Goal: Task Accomplishment & Management: Manage account settings

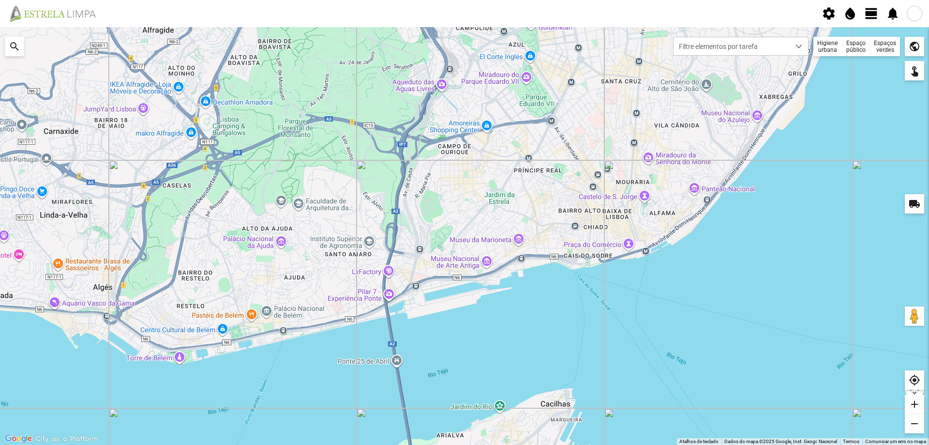
click at [870, 10] on span "view_day" at bounding box center [871, 13] width 15 height 15
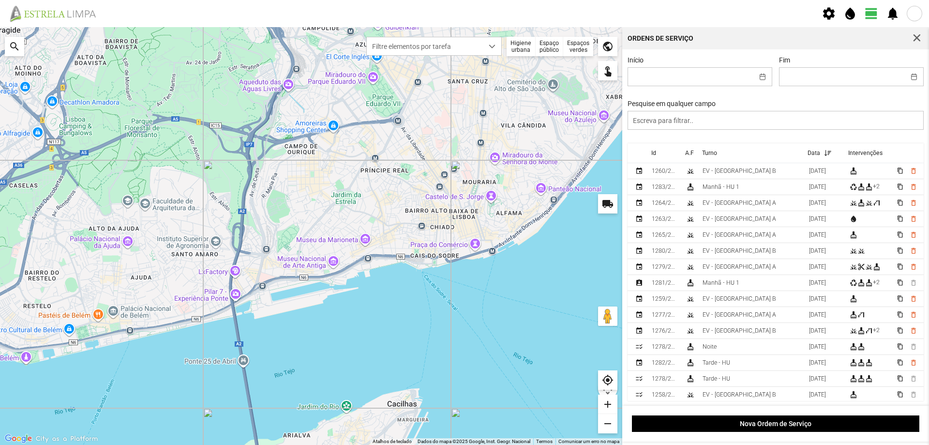
click at [582, 52] on div "Espaços verdes" at bounding box center [578, 46] width 30 height 19
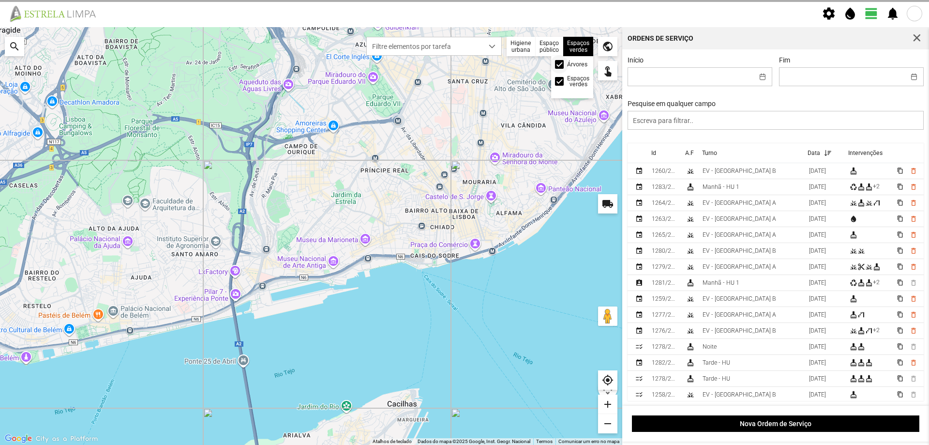
click at [562, 65] on div at bounding box center [559, 64] width 9 height 9
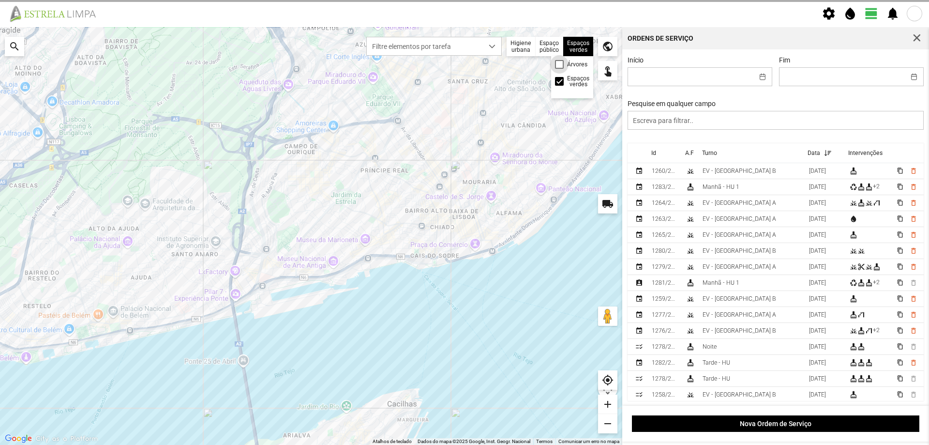
click at [557, 64] on div at bounding box center [559, 64] width 9 height 9
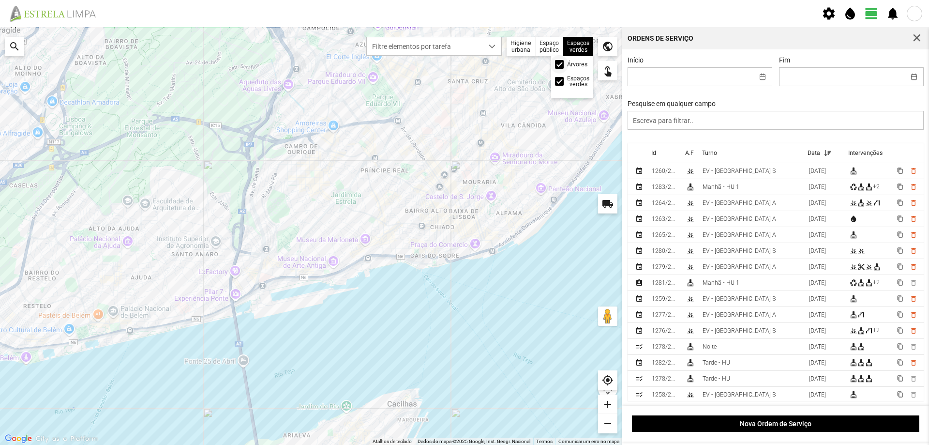
click at [559, 64] on span at bounding box center [559, 64] width 0 height 0
click at [756, 79] on button "button" at bounding box center [762, 77] width 19 height 18
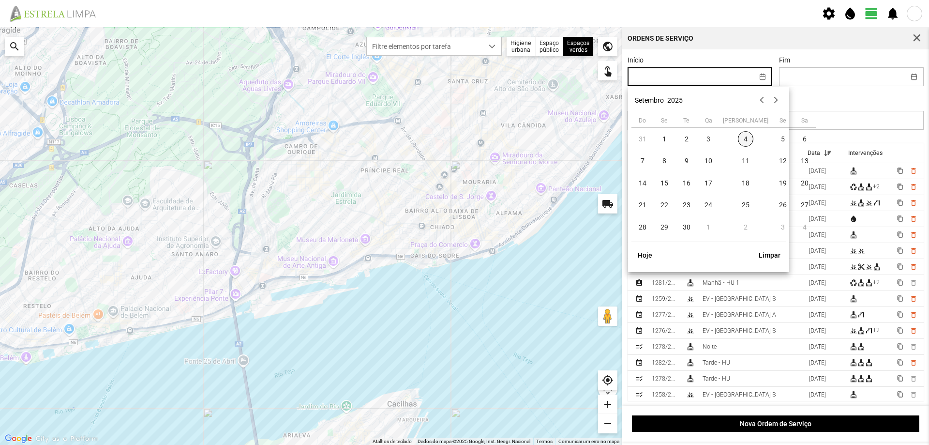
click at [738, 139] on span "4" at bounding box center [745, 138] width 15 height 15
type input "[DATE]"
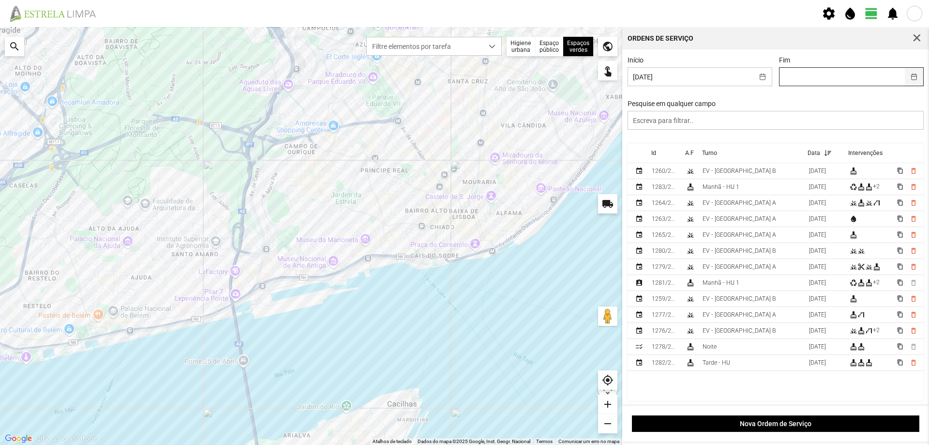
click at [907, 78] on button "button" at bounding box center [914, 77] width 19 height 18
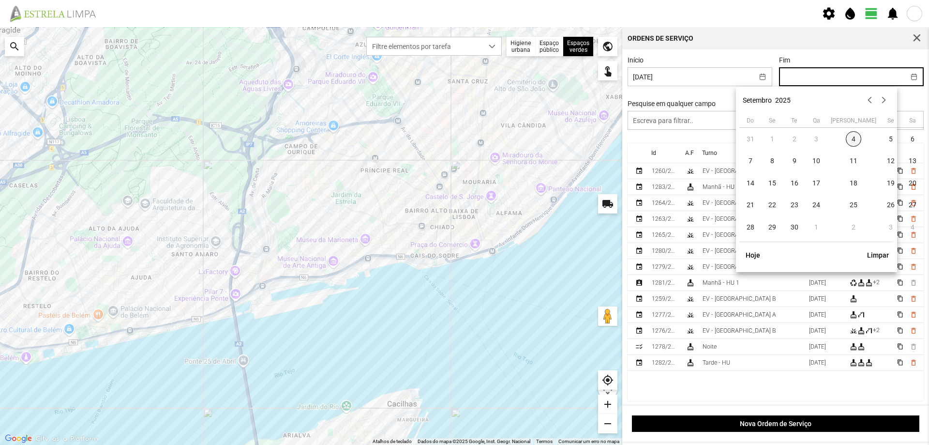
click at [846, 138] on span "4" at bounding box center [853, 138] width 15 height 15
type input "[DATE]"
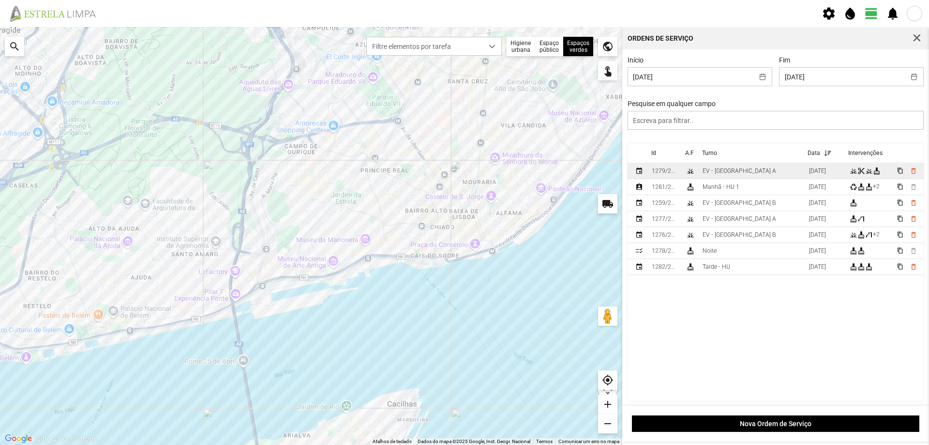
click at [750, 174] on td "EV - [GEOGRAPHIC_DATA] A" at bounding box center [752, 171] width 106 height 16
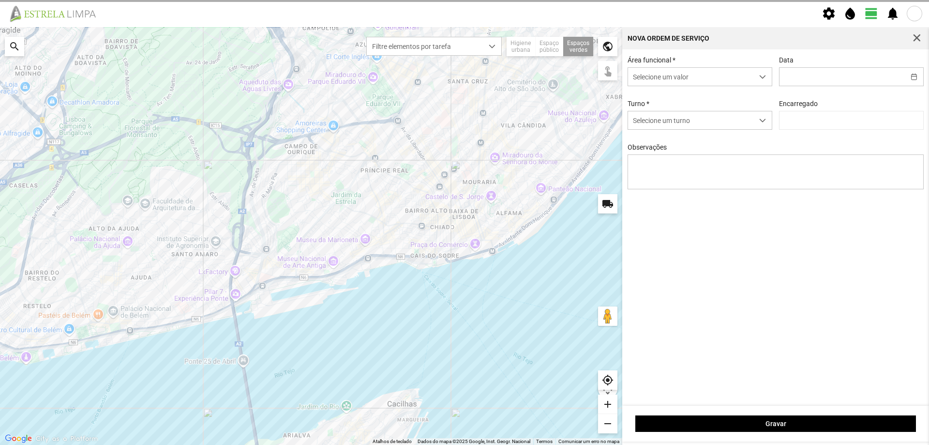
type input "[DATE]"
type textarea "Canteiros e floreiras [GEOGRAPHIC_DATA][PERSON_NAME]"
type input "[PERSON_NAME]"
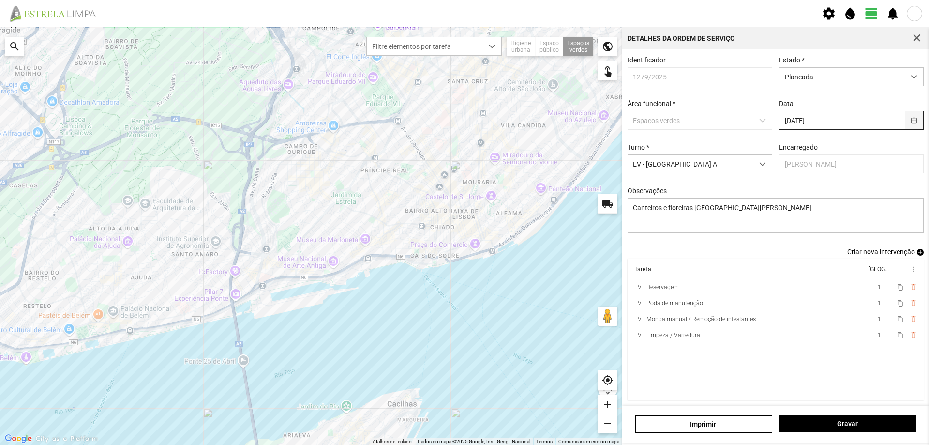
click at [905, 121] on button "button" at bounding box center [914, 120] width 19 height 18
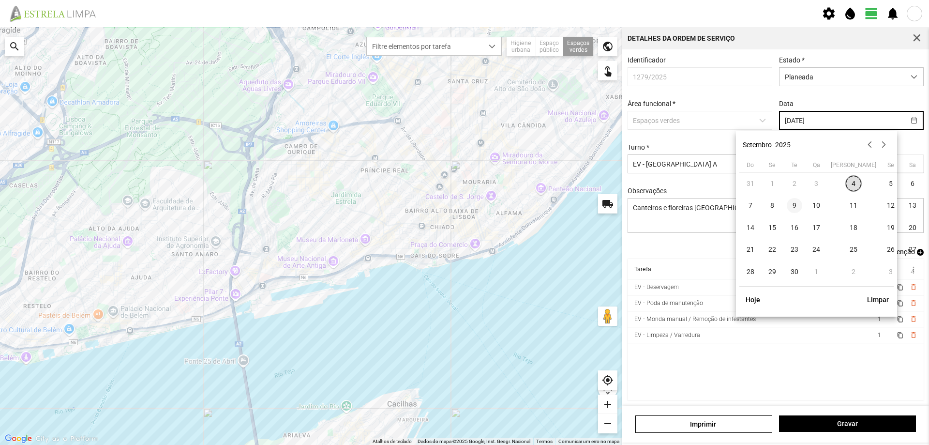
click at [793, 207] on span "9" at bounding box center [794, 205] width 15 height 15
type input "[DATE]"
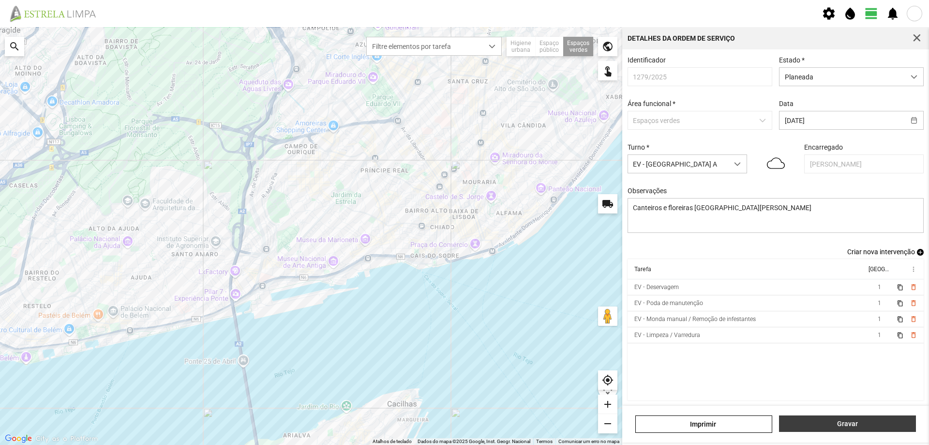
click at [825, 426] on span "Gravar" at bounding box center [847, 424] width 127 height 8
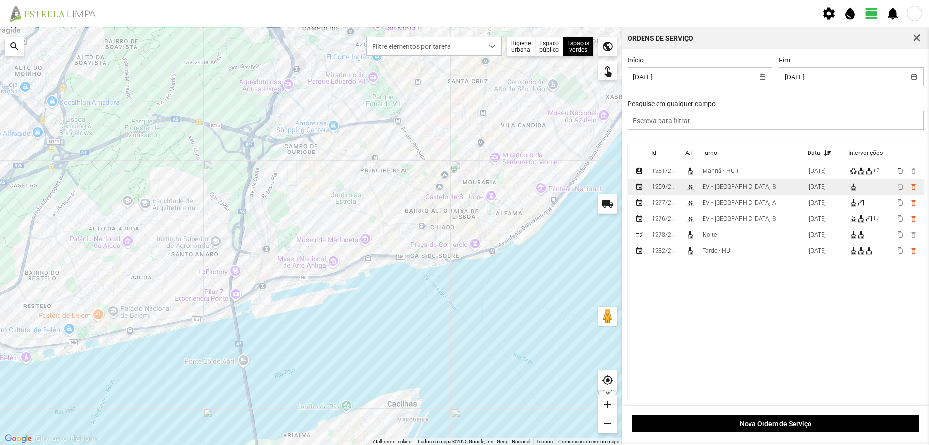
click at [737, 189] on td "EV - [GEOGRAPHIC_DATA] B" at bounding box center [752, 187] width 106 height 16
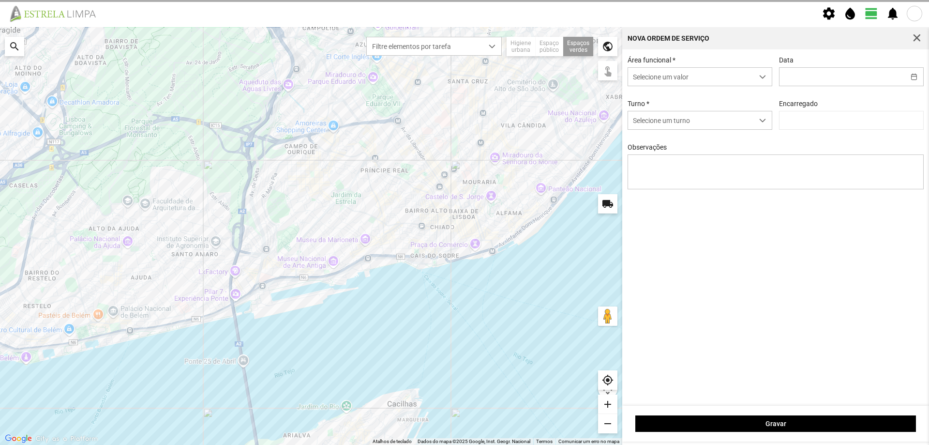
type input "[DATE]"
type textarea "Recolha de papeleiras"
type input "[PERSON_NAME]"
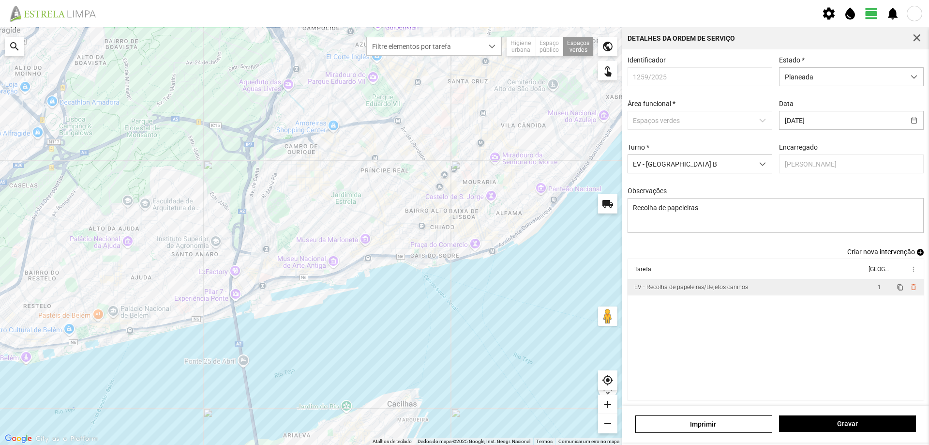
click at [778, 292] on td "EV - Recolha de papeleiras/Dejetos caninos" at bounding box center [747, 287] width 239 height 16
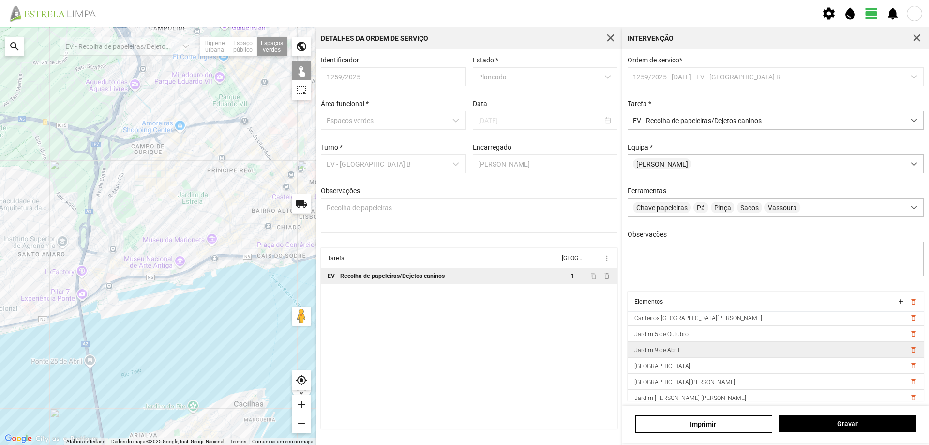
scroll to position [48, 0]
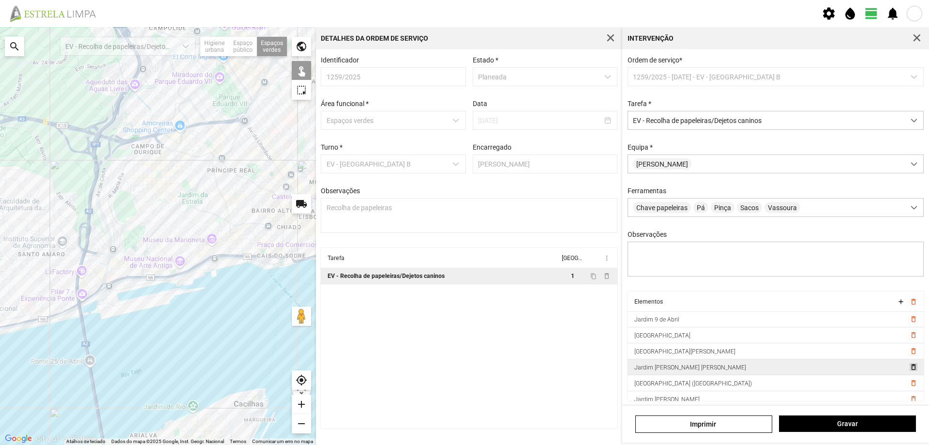
click at [909, 371] on span "delete_outline" at bounding box center [913, 367] width 8 height 8
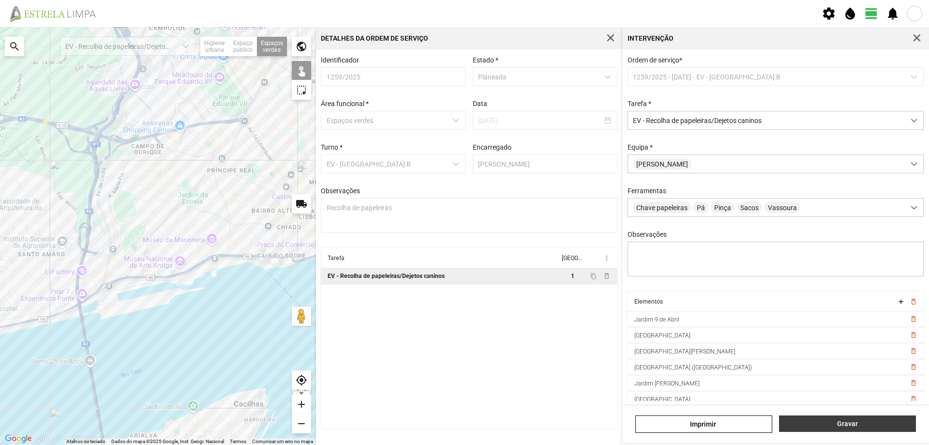
click at [831, 418] on button "Gravar" at bounding box center [847, 423] width 137 height 16
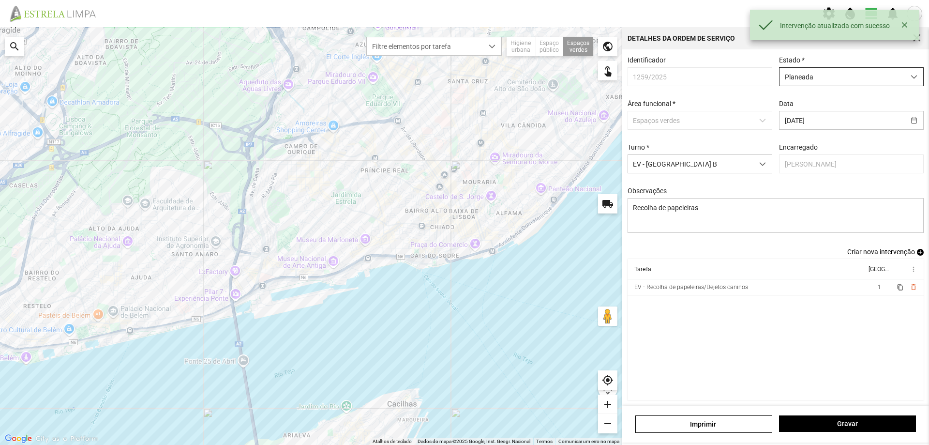
click at [816, 79] on span "Planeada" at bounding box center [842, 77] width 125 height 18
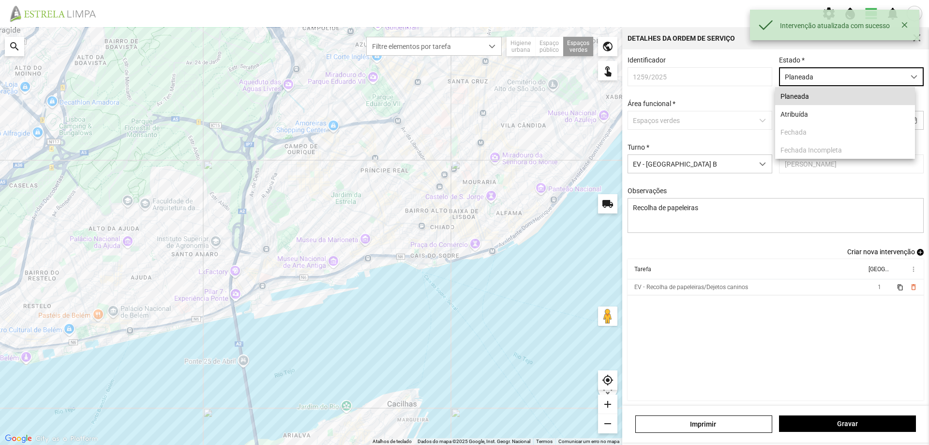
scroll to position [5, 43]
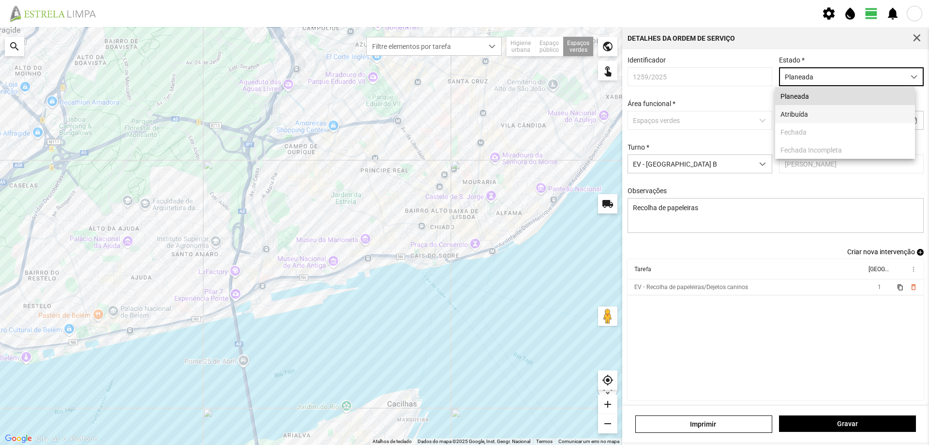
click at [805, 113] on li "Atribuída" at bounding box center [845, 114] width 140 height 18
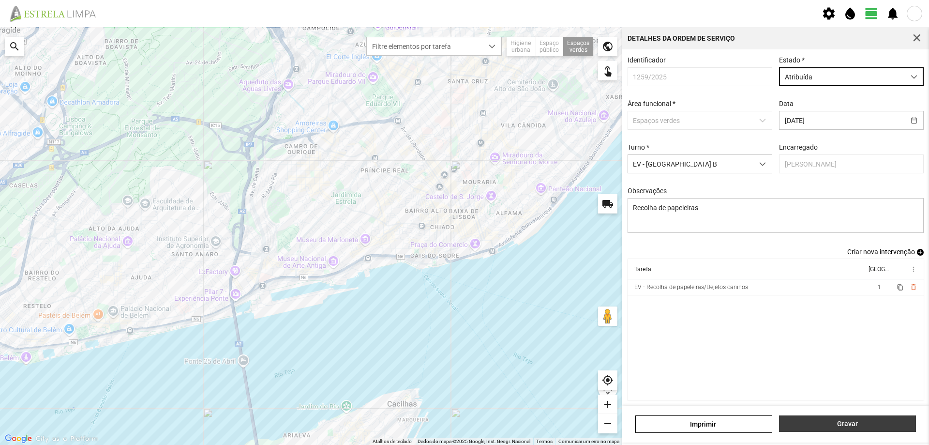
click at [834, 421] on span "Gravar" at bounding box center [847, 424] width 127 height 8
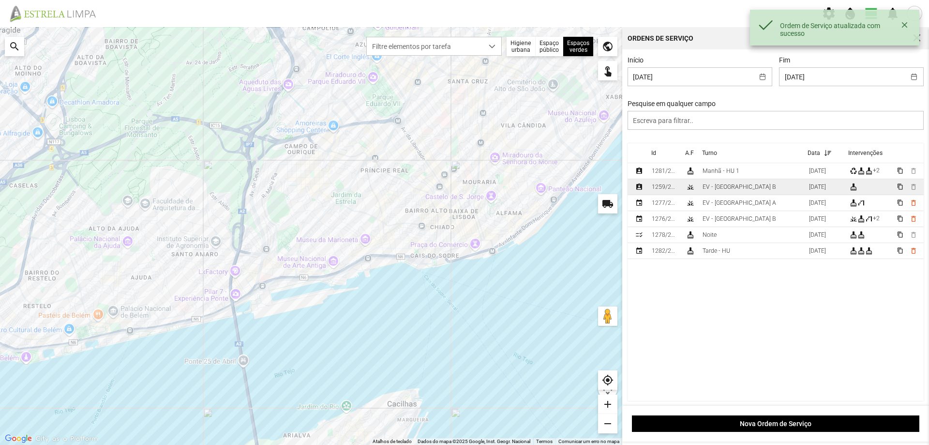
click at [715, 189] on div "EV - [GEOGRAPHIC_DATA] B" at bounding box center [740, 186] width 74 height 7
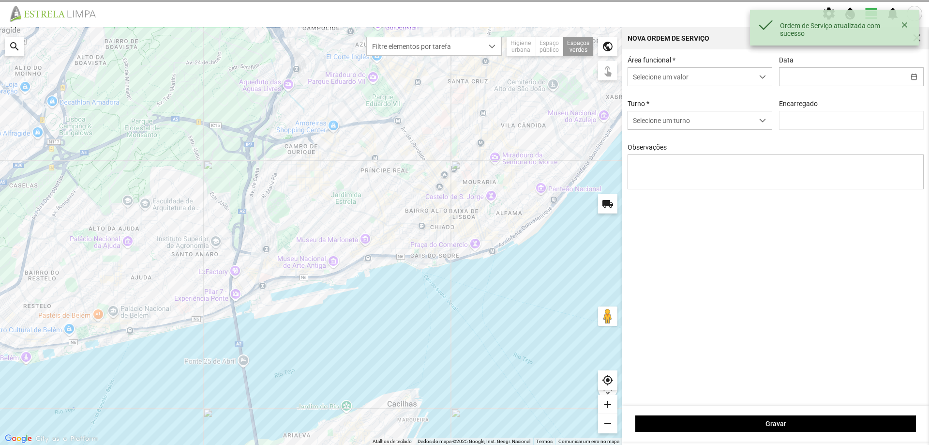
type input "[DATE]"
type textarea "Recolha de papeleiras"
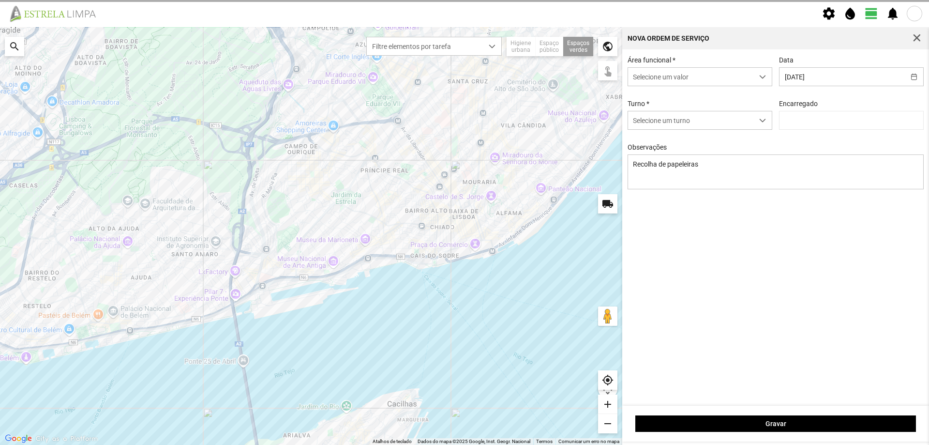
type input "[PERSON_NAME]"
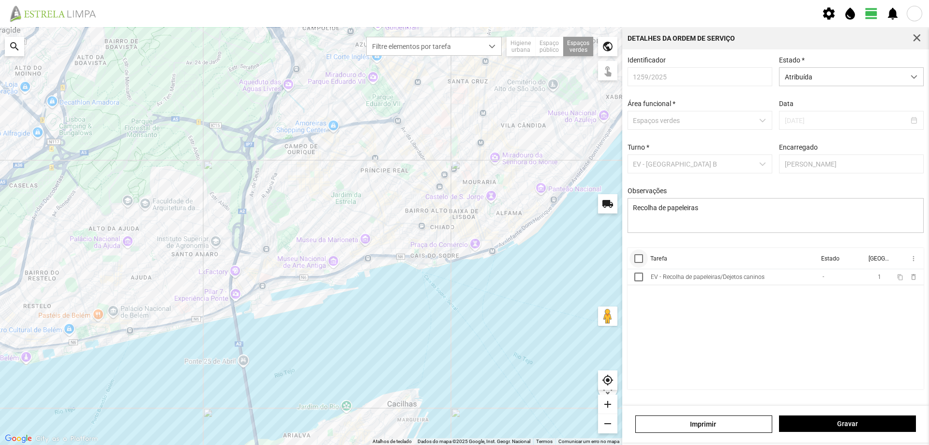
click at [642, 263] on div at bounding box center [638, 258] width 9 height 9
click at [913, 258] on span "more_vert" at bounding box center [913, 259] width 8 height 8
click at [846, 274] on span "Marcar como Concluída" at bounding box center [862, 277] width 72 height 7
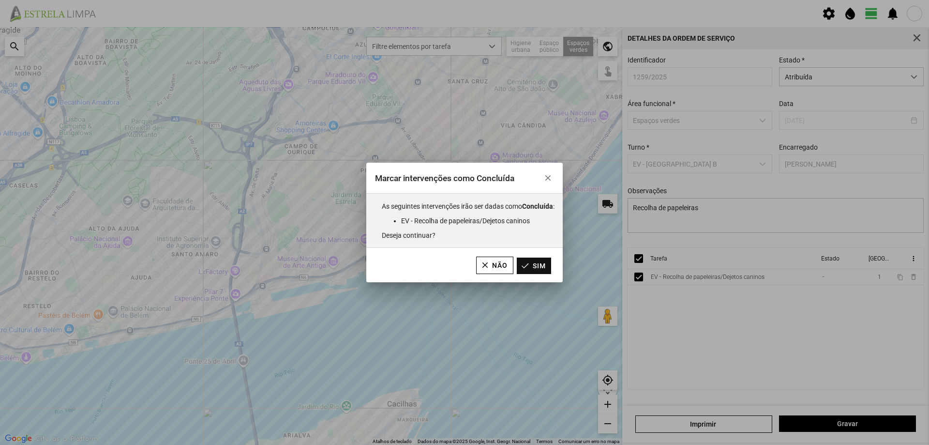
click at [540, 262] on button "Sim" at bounding box center [534, 265] width 34 height 16
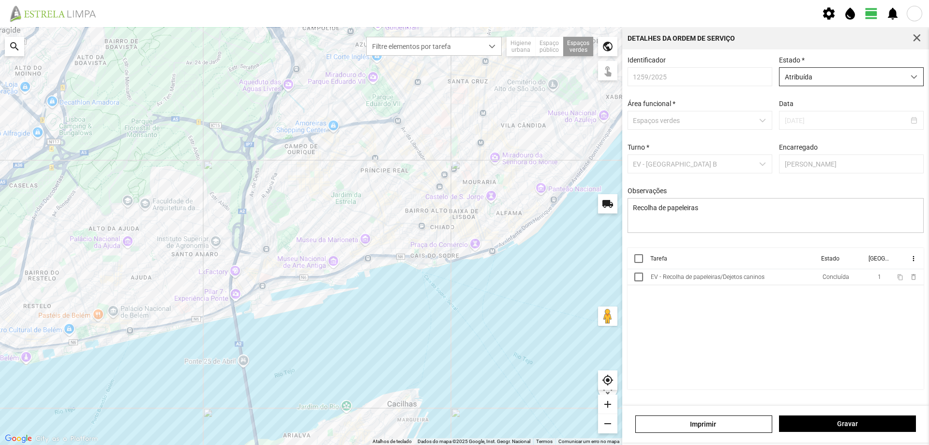
click at [807, 74] on span "Atribuída" at bounding box center [842, 77] width 125 height 18
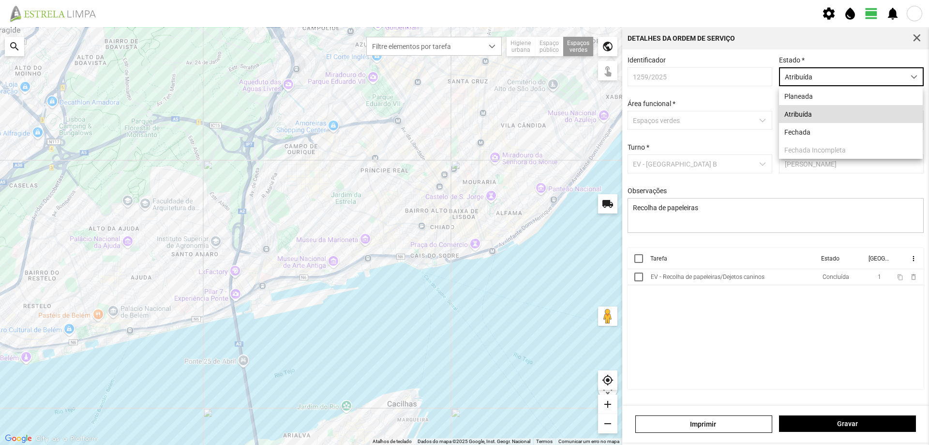
scroll to position [5, 43]
click at [791, 132] on li "Fechada" at bounding box center [851, 132] width 144 height 18
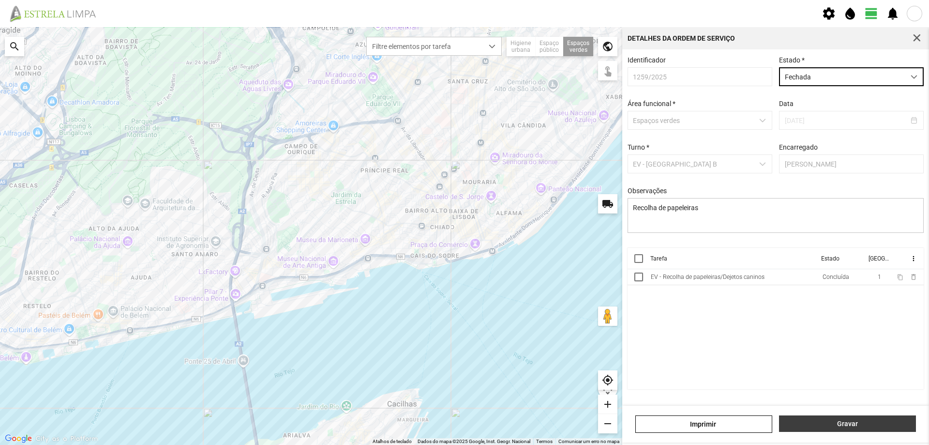
click at [873, 425] on span "Gravar" at bounding box center [847, 424] width 127 height 8
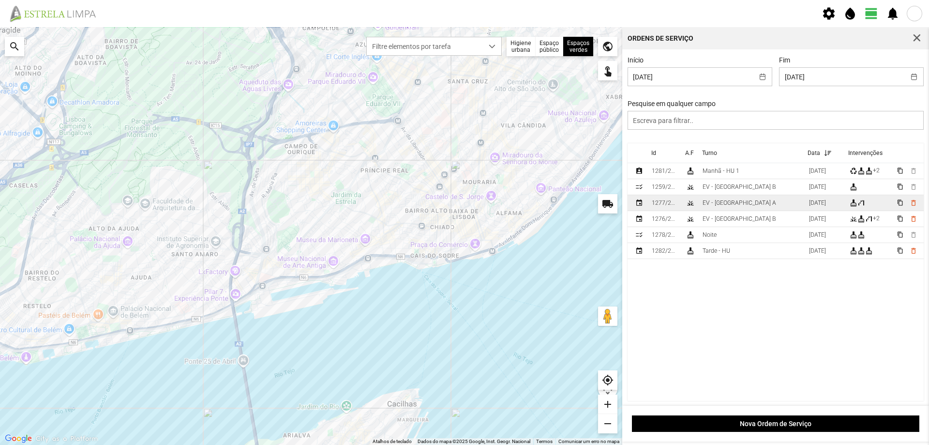
click at [731, 206] on div "EV - [GEOGRAPHIC_DATA] A" at bounding box center [740, 202] width 74 height 7
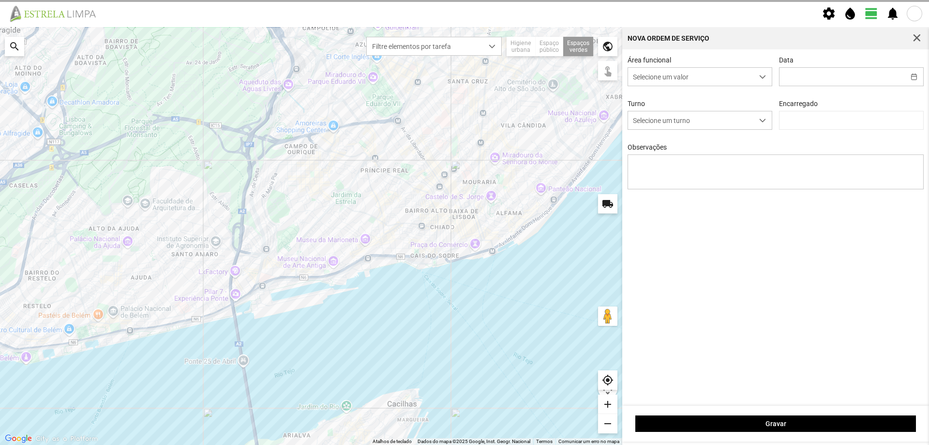
type input "[DATE]"
type textarea "[PERSON_NAME]"
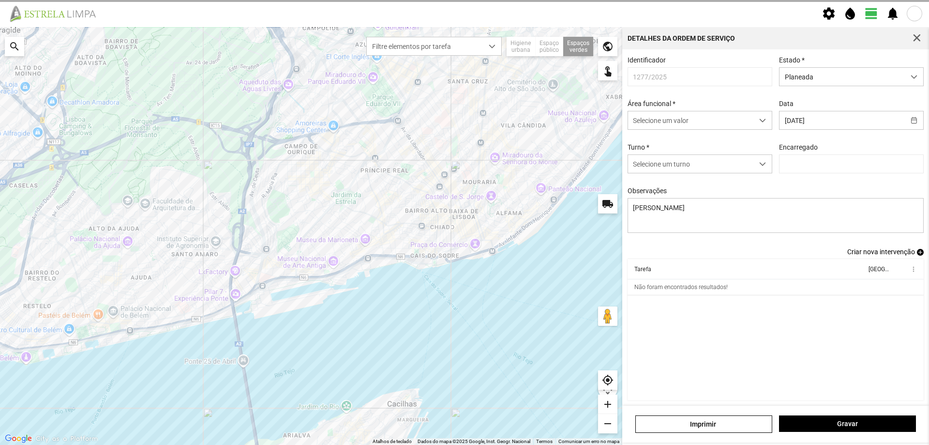
type input "[PERSON_NAME]"
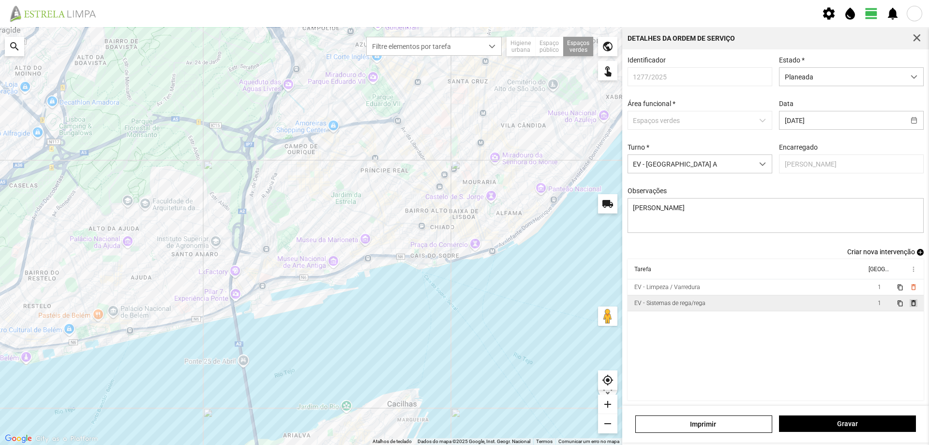
click at [909, 305] on span "delete_outline" at bounding box center [913, 303] width 8 height 8
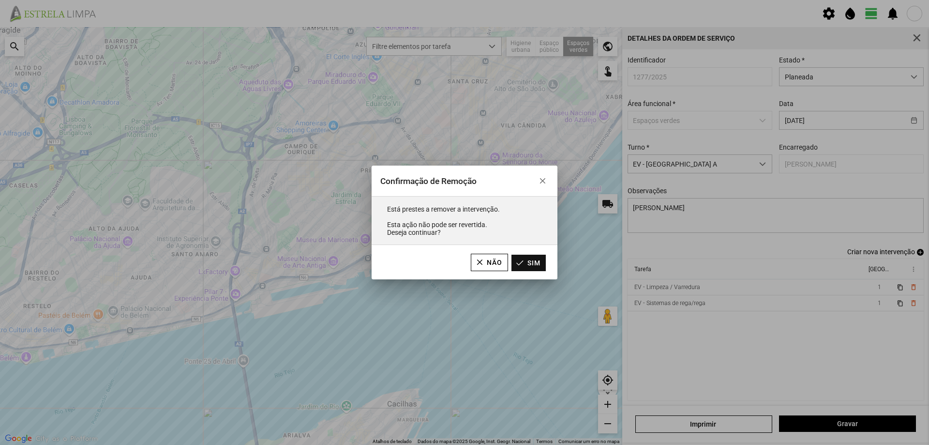
click at [533, 266] on button "Sim" at bounding box center [528, 263] width 34 height 16
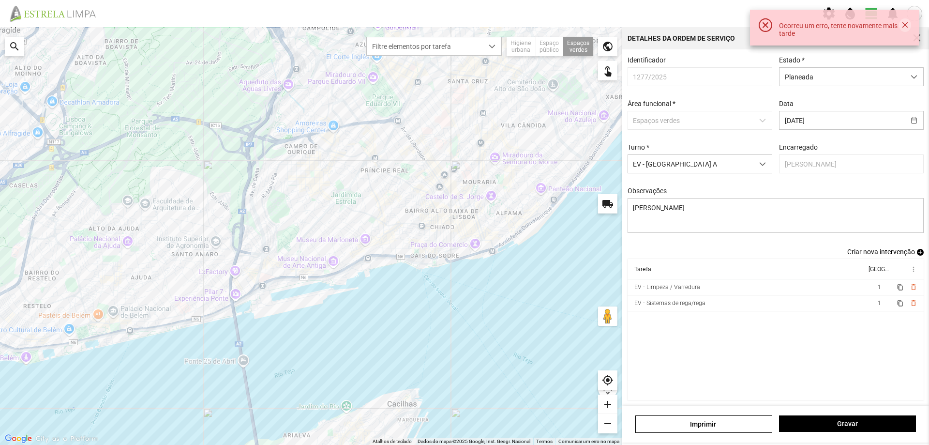
click at [902, 25] on button "button" at bounding box center [905, 25] width 12 height 14
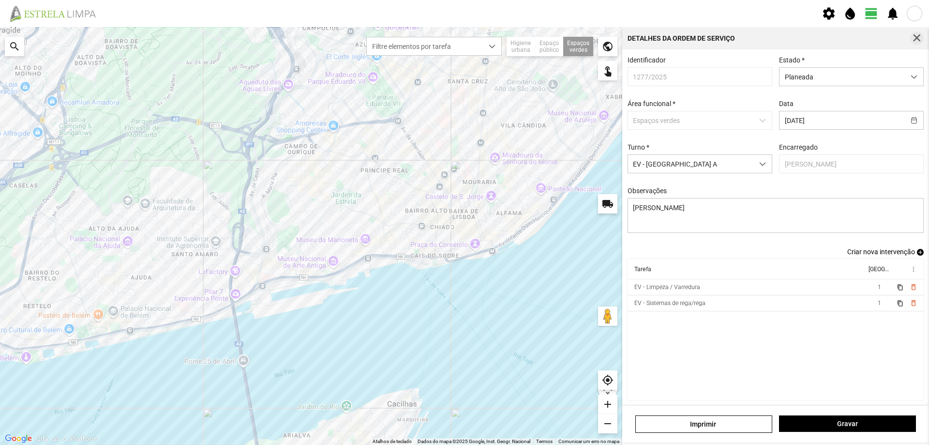
click at [918, 38] on span "button" at bounding box center [917, 38] width 9 height 9
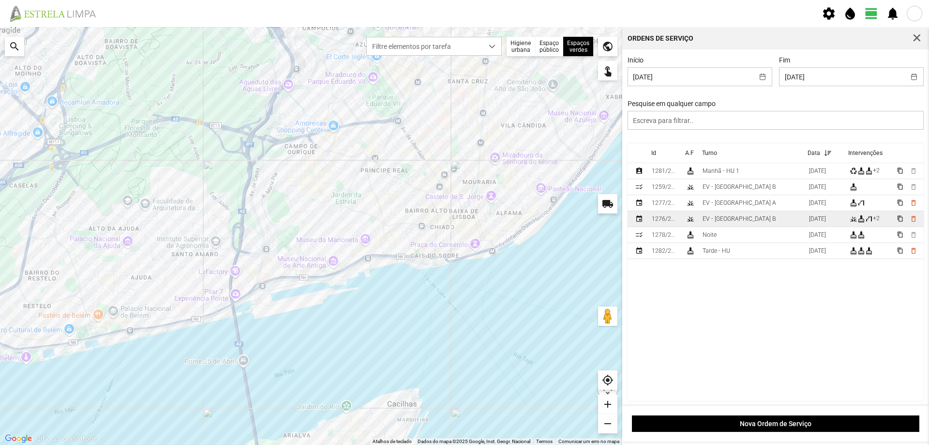
click at [750, 217] on td "EV - [GEOGRAPHIC_DATA] B" at bounding box center [752, 219] width 106 height 16
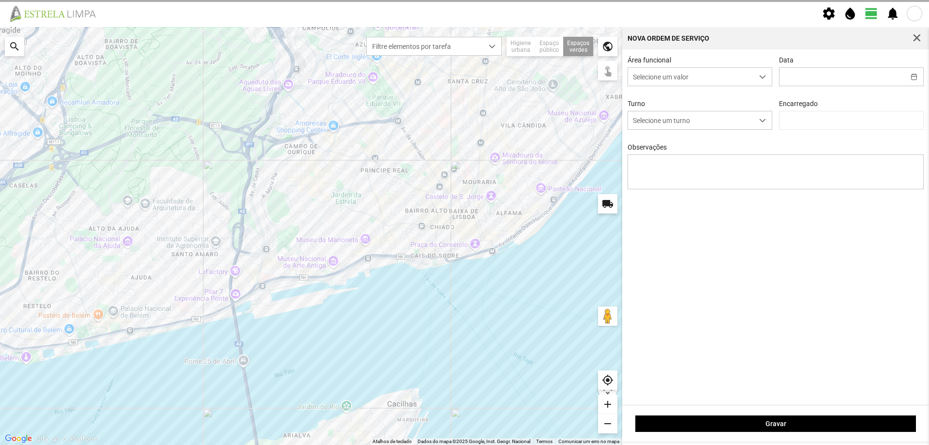
type input "[DATE]"
type textarea "Pç. [GEOGRAPHIC_DATA][PERSON_NAME]"
type input "[PERSON_NAME]"
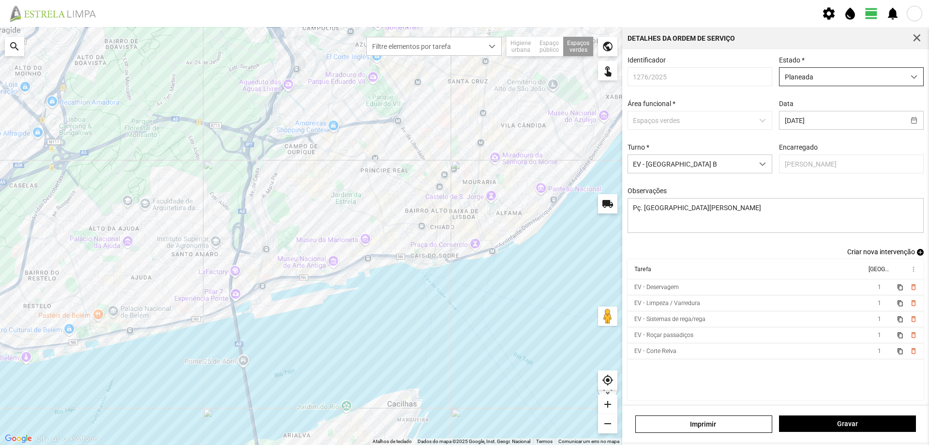
click at [872, 75] on span "Planeada" at bounding box center [842, 77] width 125 height 18
click at [849, 116] on li "Atribuída" at bounding box center [845, 114] width 140 height 18
click at [846, 422] on span "Gravar" at bounding box center [847, 424] width 127 height 8
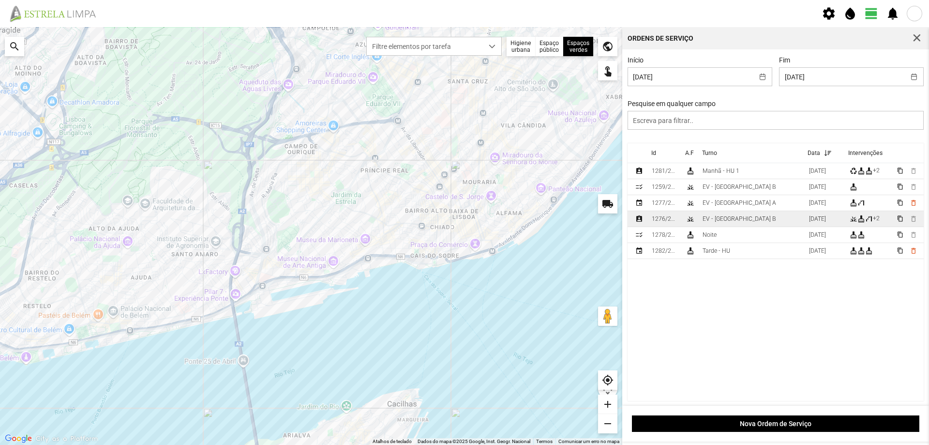
click at [751, 223] on td "EV - [GEOGRAPHIC_DATA] B" at bounding box center [752, 219] width 106 height 16
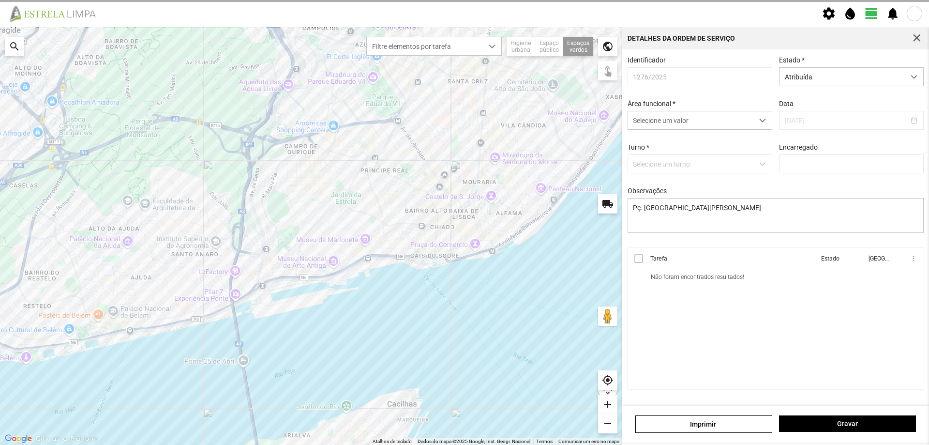
type input "[PERSON_NAME]"
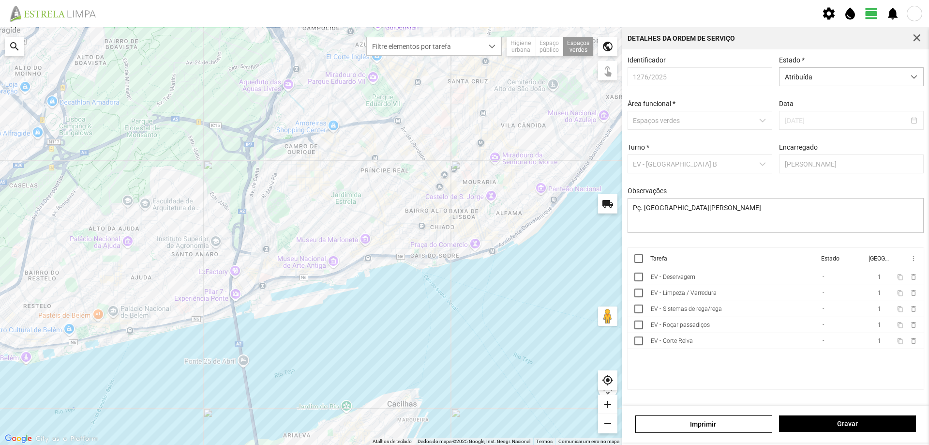
click at [633, 260] on th at bounding box center [637, 258] width 19 height 21
click at [643, 264] on th at bounding box center [637, 258] width 19 height 21
click at [642, 263] on div at bounding box center [638, 258] width 9 height 9
click at [914, 262] on span "more_vert" at bounding box center [913, 259] width 8 height 8
click at [878, 281] on span "Marcar como Concluída" at bounding box center [862, 277] width 72 height 7
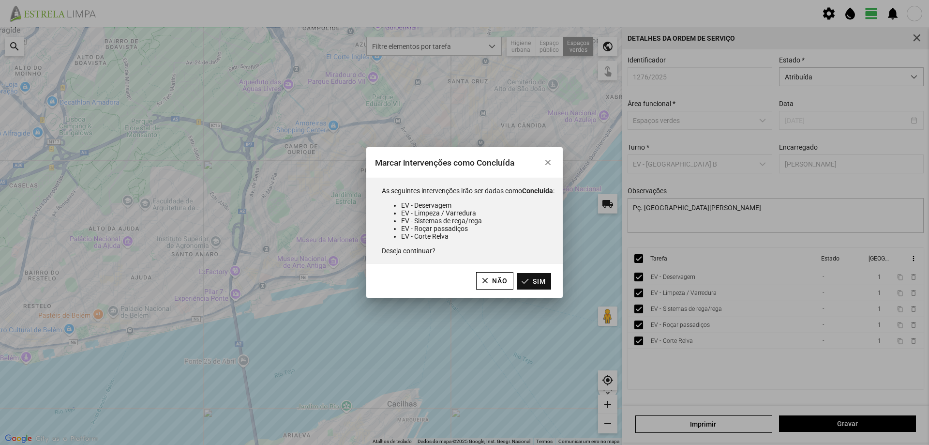
click at [548, 279] on button "Sim" at bounding box center [534, 281] width 34 height 16
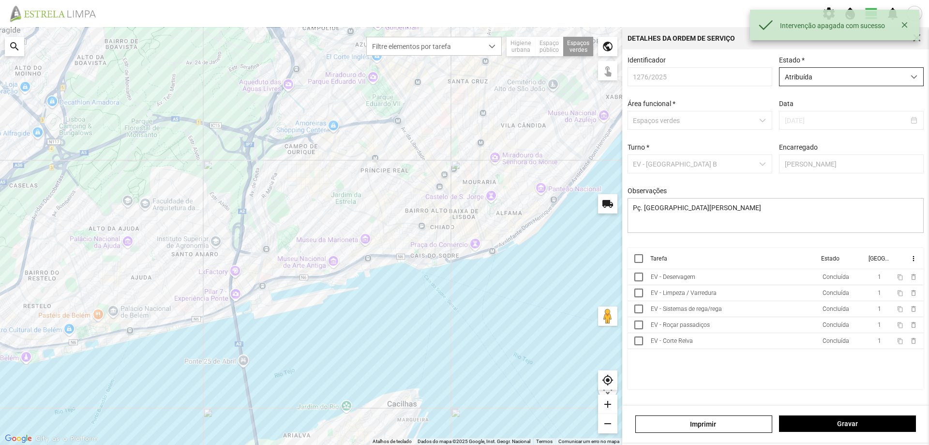
click at [858, 77] on span "Atribuída" at bounding box center [842, 77] width 125 height 18
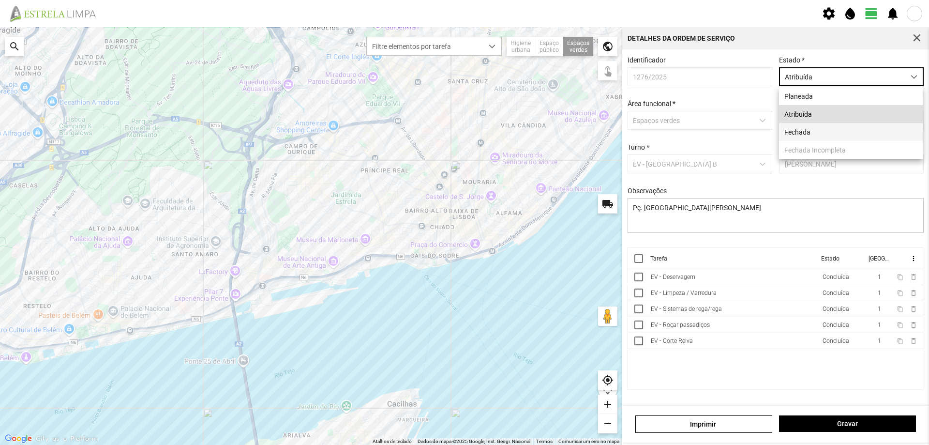
click at [814, 135] on li "Fechada" at bounding box center [851, 132] width 144 height 18
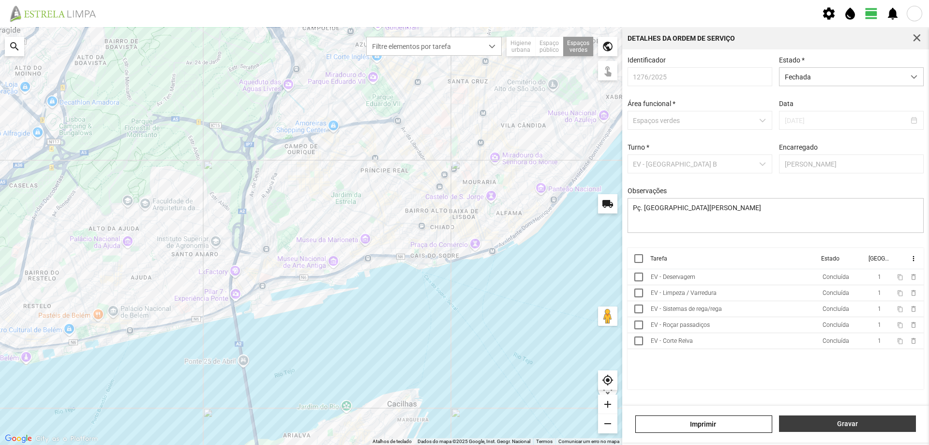
click at [827, 420] on span "Gravar" at bounding box center [847, 424] width 127 height 8
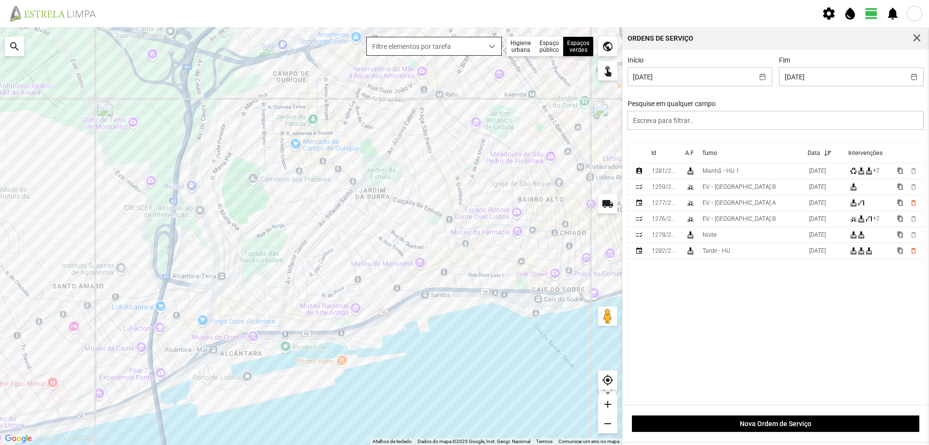
click at [495, 48] on span "dropdown trigger" at bounding box center [492, 46] width 7 height 7
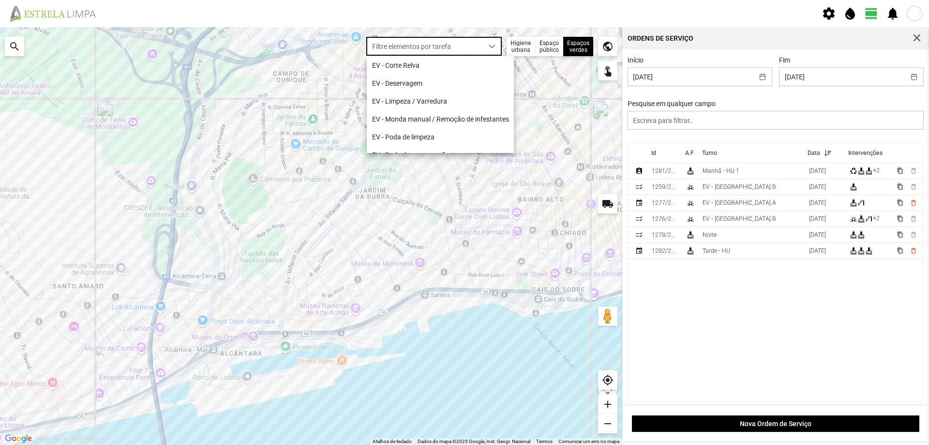
scroll to position [5, 43]
click at [443, 102] on li "EV - Limpeza / Varredura" at bounding box center [440, 101] width 147 height 18
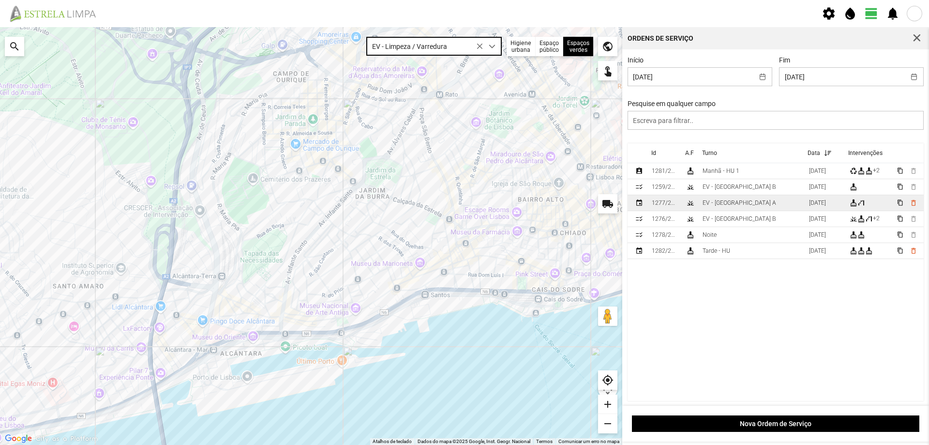
click at [742, 207] on td "EV - [GEOGRAPHIC_DATA] A" at bounding box center [752, 203] width 106 height 16
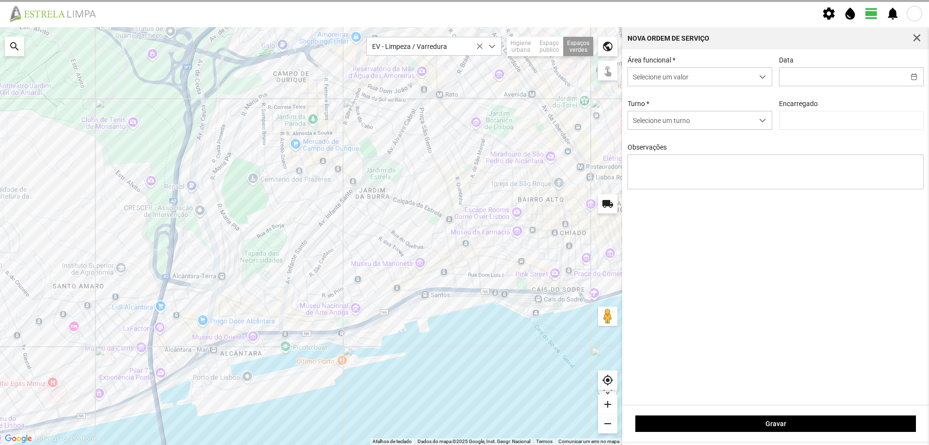
type input "[DATE]"
type textarea "[PERSON_NAME]"
type input "[PERSON_NAME]"
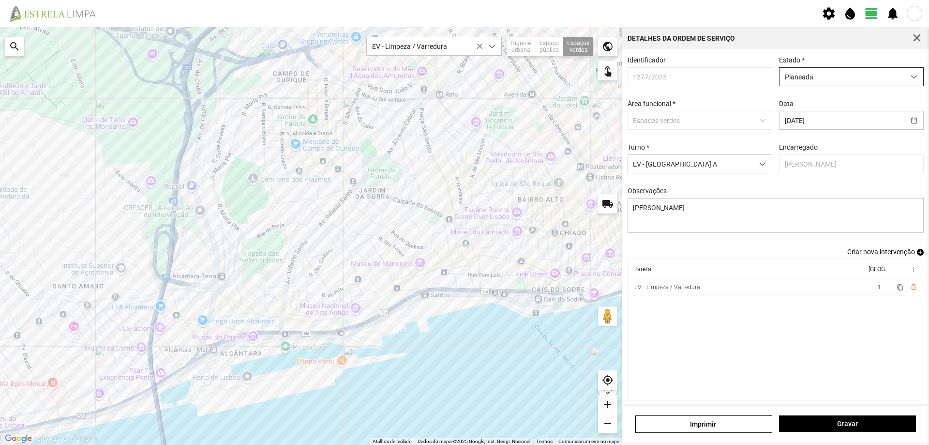
click at [835, 80] on span "Planeada" at bounding box center [842, 77] width 125 height 18
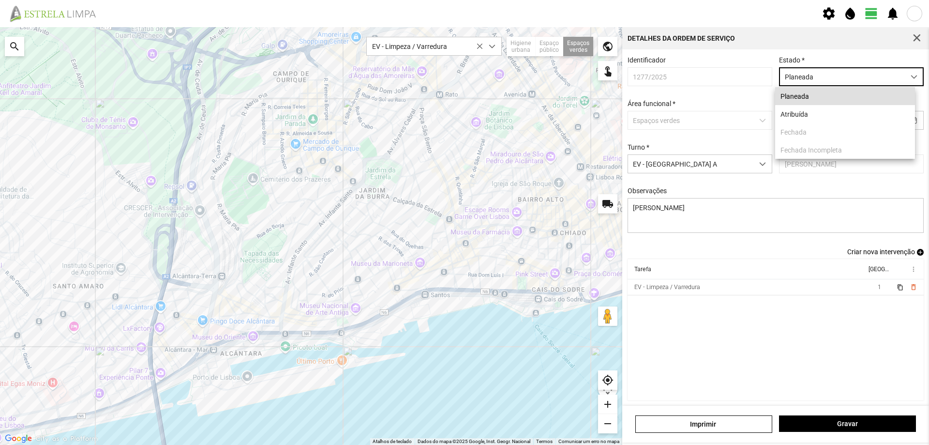
scroll to position [5, 43]
click at [817, 114] on li "Atribuída" at bounding box center [845, 114] width 140 height 18
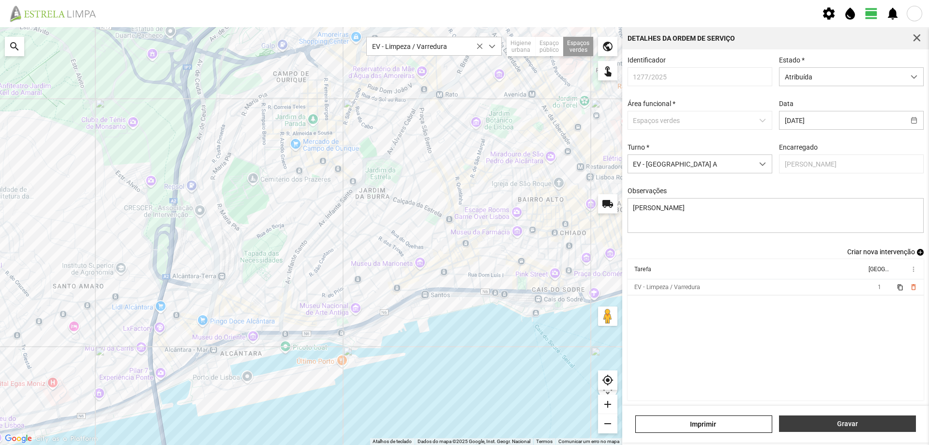
click at [808, 421] on span "Gravar" at bounding box center [847, 424] width 127 height 8
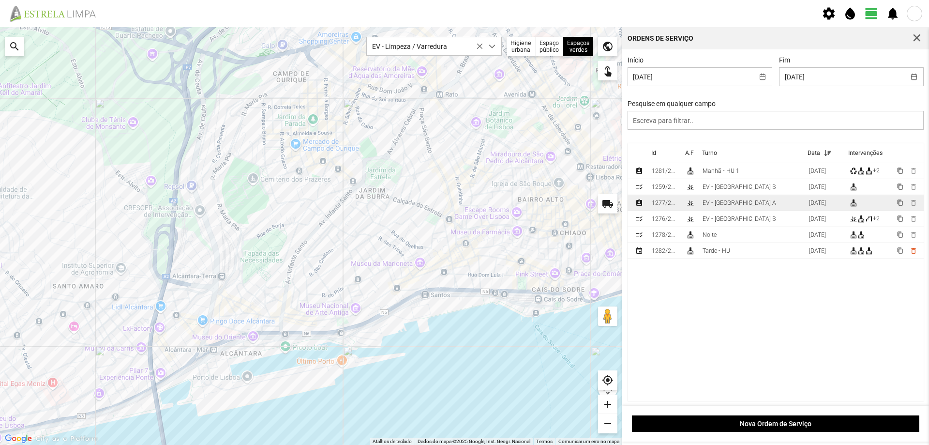
click at [735, 206] on div "EV - [GEOGRAPHIC_DATA] A" at bounding box center [740, 202] width 74 height 7
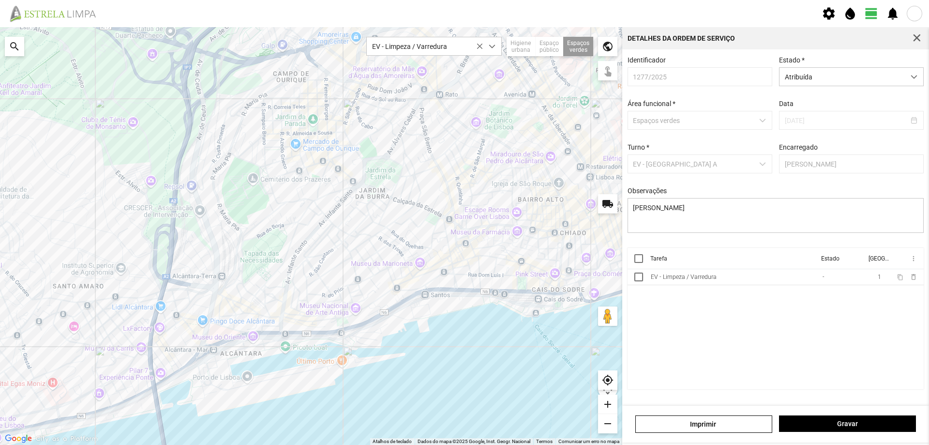
click at [633, 260] on th at bounding box center [637, 258] width 19 height 21
click at [635, 259] on div at bounding box center [638, 258] width 9 height 9
click at [912, 260] on span "more_vert" at bounding box center [913, 259] width 8 height 8
click at [872, 280] on span "Marcar como Concluída" at bounding box center [862, 277] width 72 height 7
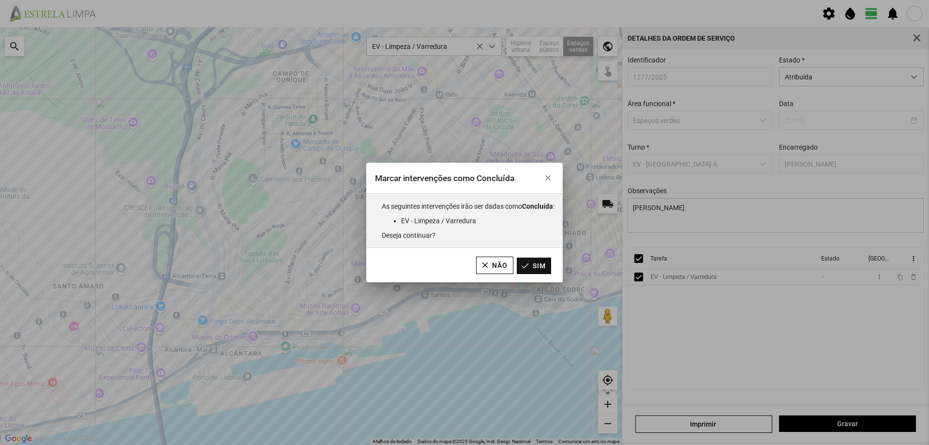
click at [536, 262] on button "Sim" at bounding box center [534, 265] width 34 height 16
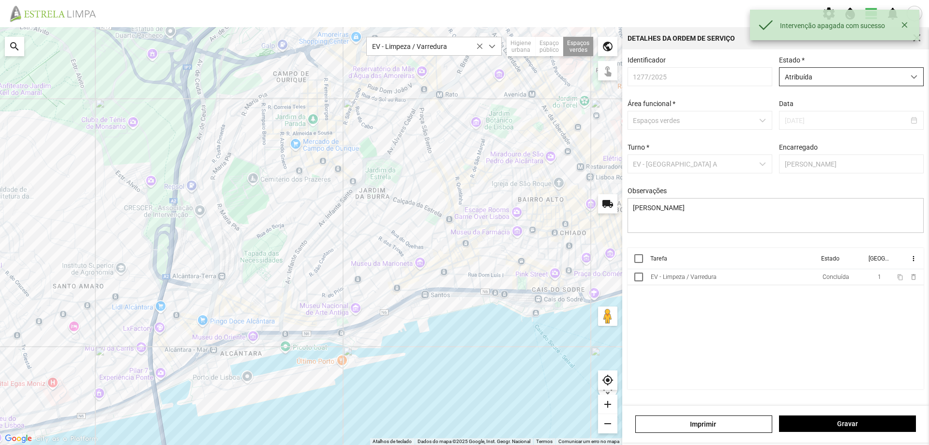
click at [822, 79] on span "Atribuída" at bounding box center [842, 77] width 125 height 18
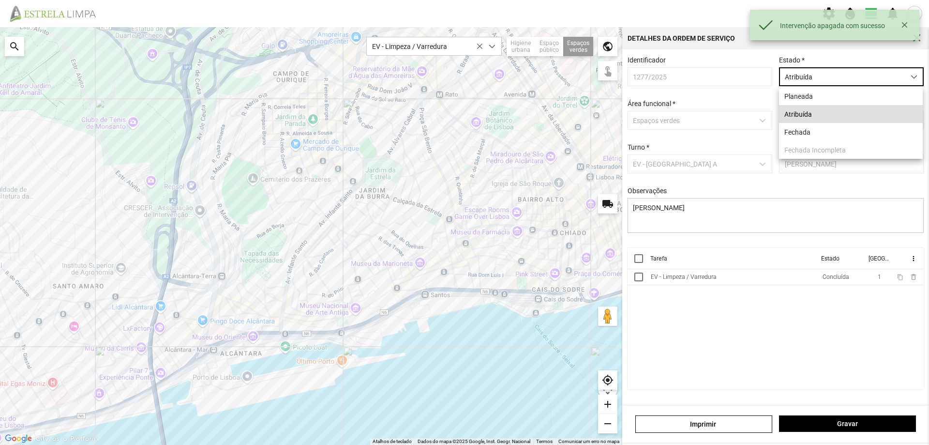
scroll to position [5, 43]
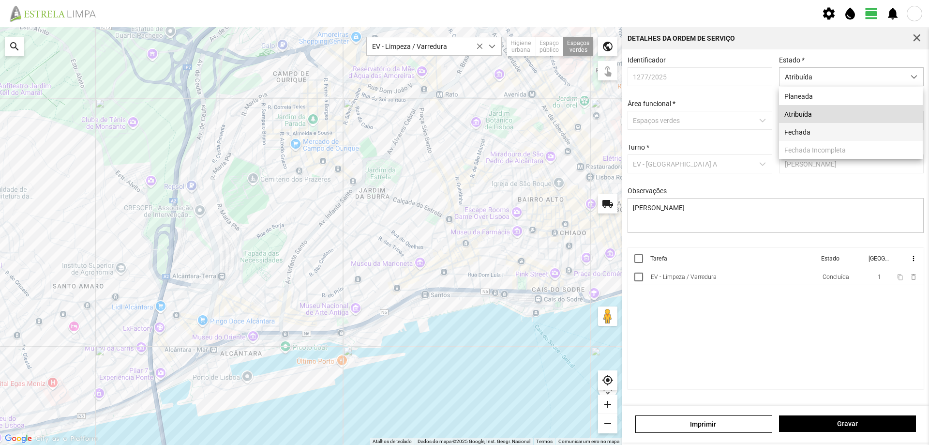
click at [807, 134] on li "Fechada" at bounding box center [851, 132] width 144 height 18
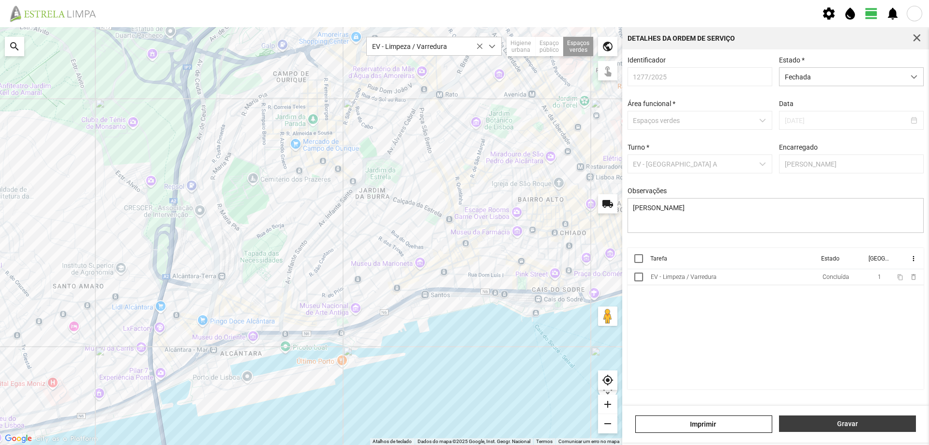
click at [823, 420] on span "Gravar" at bounding box center [847, 424] width 127 height 8
